Goal: Obtain resource: Obtain resource

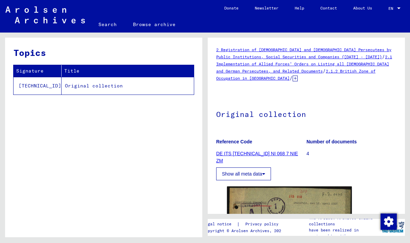
scroll to position [56, 0]
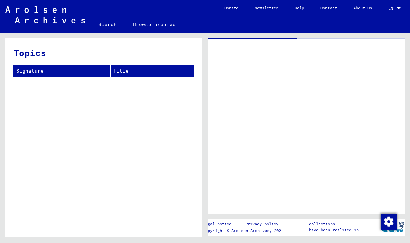
click at [271, 162] on div at bounding box center [306, 126] width 197 height 176
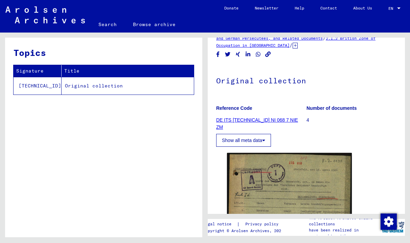
scroll to position [71, 0]
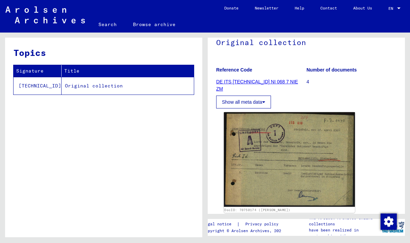
click at [287, 134] on img at bounding box center [289, 159] width 131 height 95
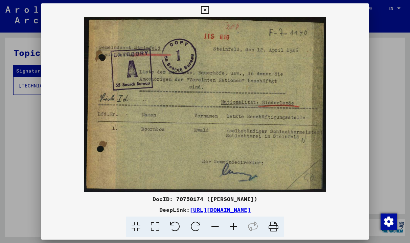
click at [193, 201] on div "DocID: 70750174 ([PERSON_NAME])" at bounding box center [205, 199] width 329 height 8
copy div "70750174"
click at [205, 12] on icon at bounding box center [205, 10] width 8 height 8
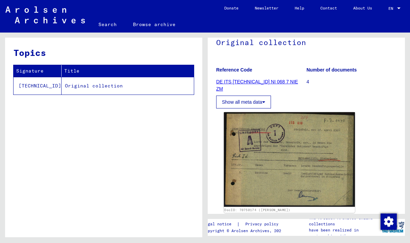
click at [259, 129] on img at bounding box center [289, 159] width 131 height 95
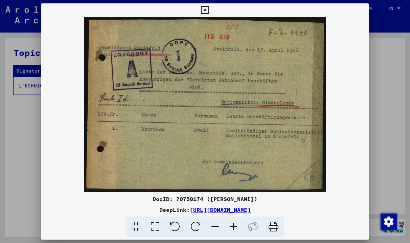
click at [195, 201] on div "DocID: 70750174 ([PERSON_NAME])" at bounding box center [205, 199] width 329 height 8
drag, startPoint x: 330, startPoint y: 208, endPoint x: 121, endPoint y: 212, distance: 208.7
click at [121, 212] on div "DeepLink: [URL][DOMAIN_NAME]" at bounding box center [205, 210] width 329 height 8
click at [355, 215] on div "DocID: 70750174 ([PERSON_NAME]) DeepLink: [URL][DOMAIN_NAME]" at bounding box center [205, 216] width 329 height 42
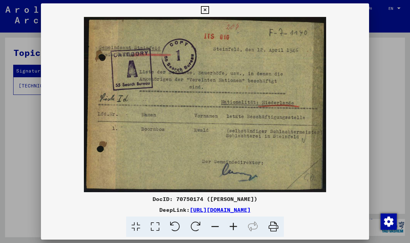
drag, startPoint x: 334, startPoint y: 213, endPoint x: 120, endPoint y: 212, distance: 214.7
click at [120, 212] on div "DeepLink: [URL][DOMAIN_NAME]" at bounding box center [205, 210] width 329 height 8
copy link "[URL][DOMAIN_NAME]"
click at [345, 149] on img at bounding box center [205, 104] width 329 height 175
click at [345, 213] on div "DocID: 70750174 ([PERSON_NAME]) DeepLink: [URL][DOMAIN_NAME]" at bounding box center [205, 216] width 329 height 42
